Goal: Transaction & Acquisition: Purchase product/service

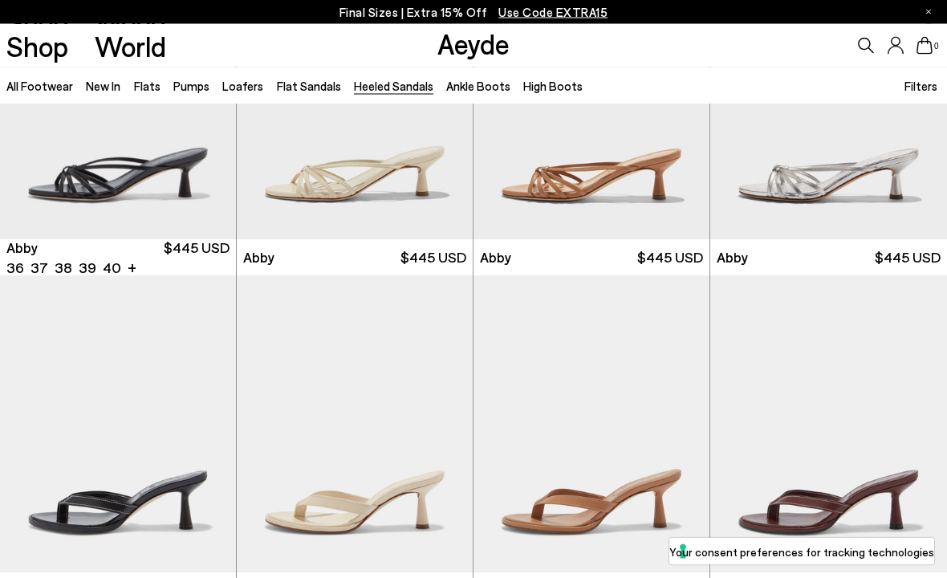
scroll to position [161, 0]
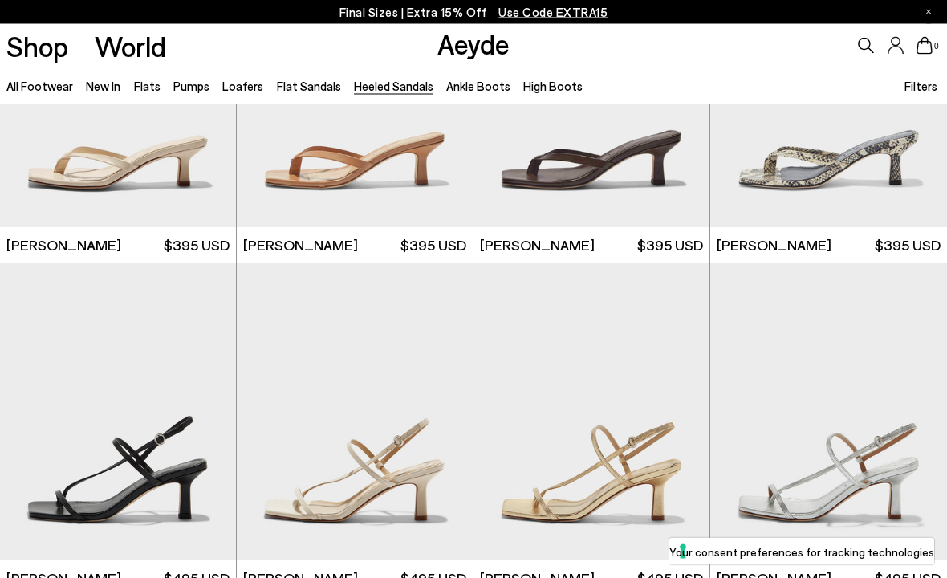
scroll to position [1156, 0]
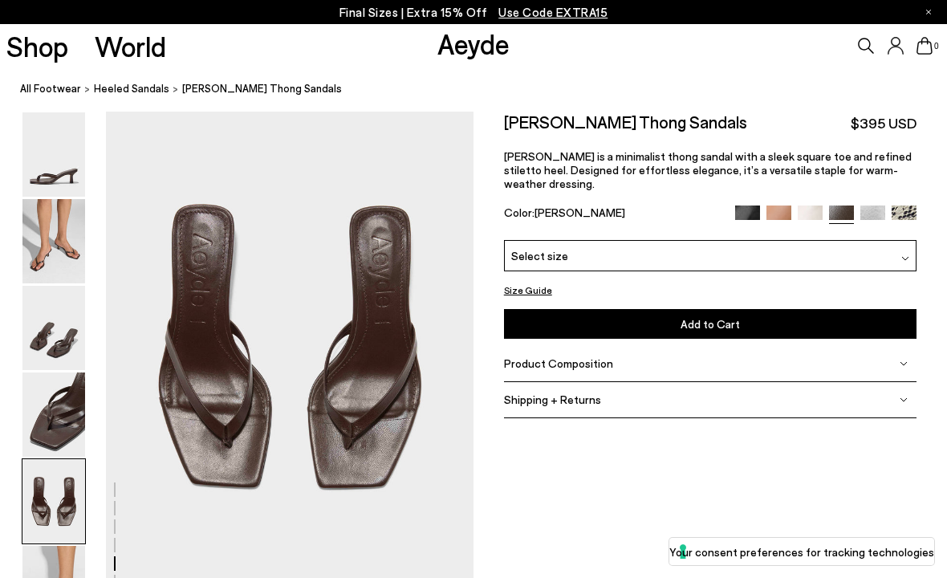
scroll to position [1956, 0]
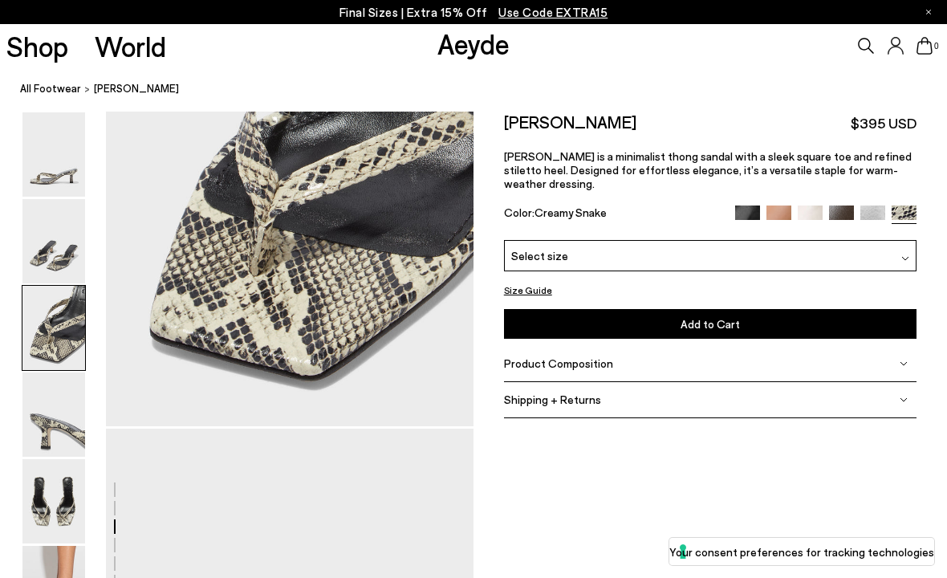
scroll to position [1138, 0]
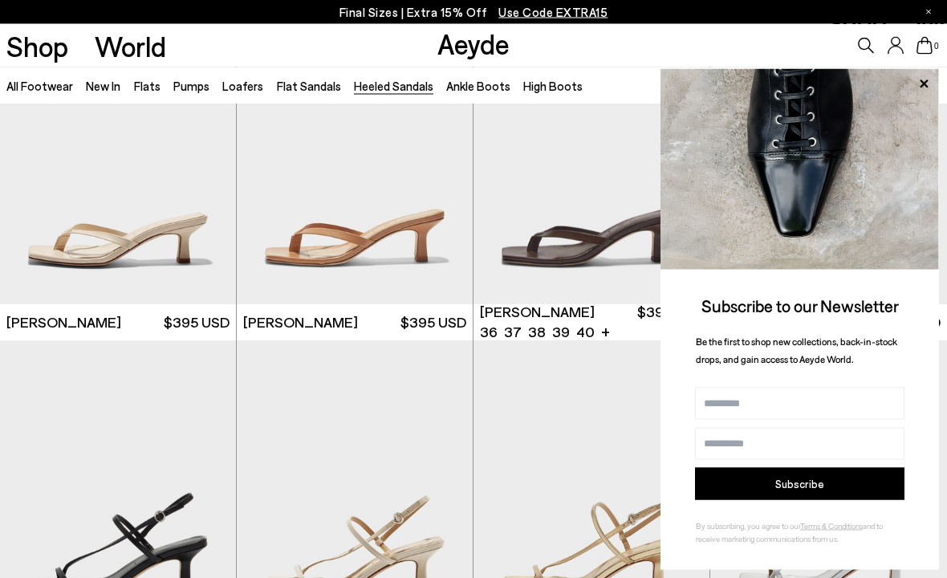
scroll to position [1095, 0]
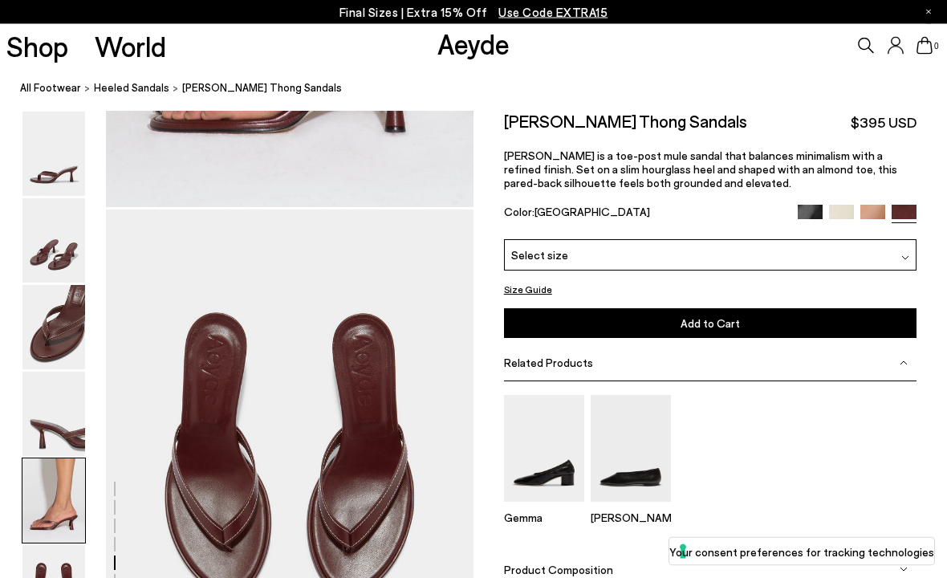
scroll to position [2319, 0]
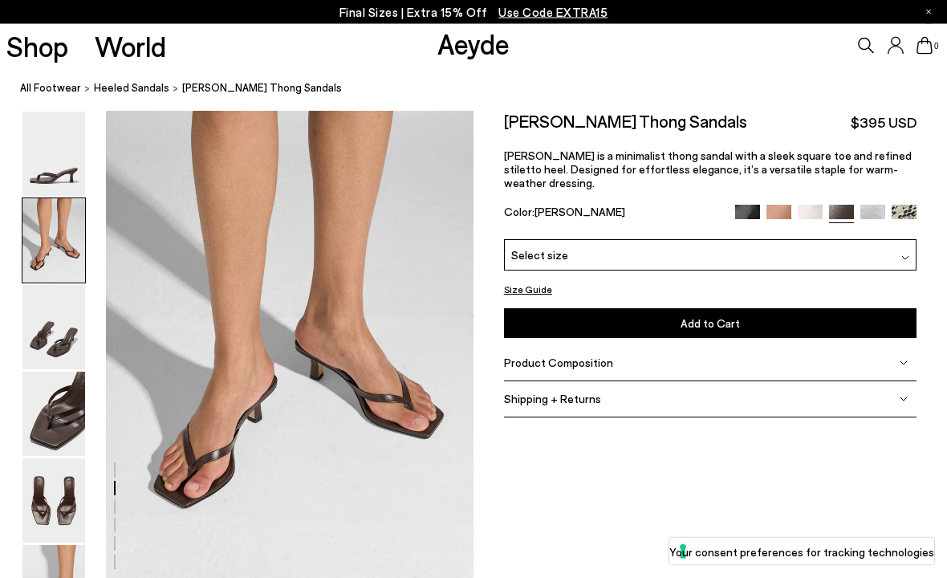
scroll to position [493, 0]
